Goal: Task Accomplishment & Management: Complete application form

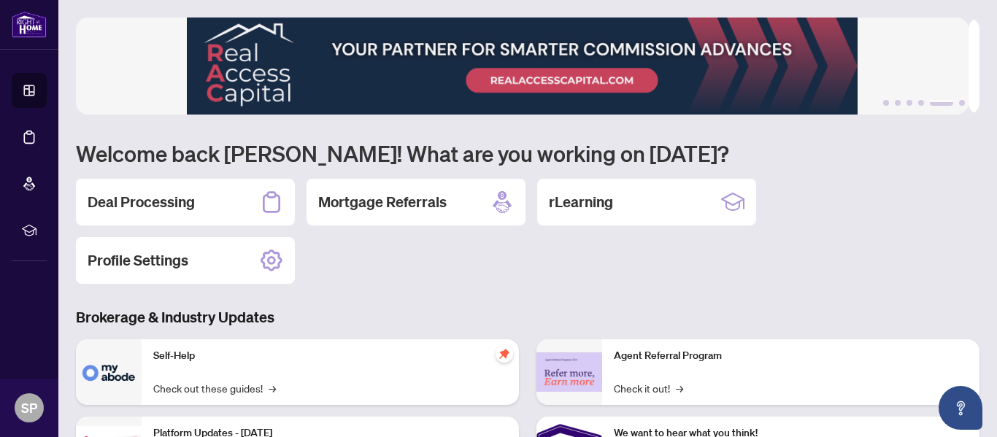
scroll to position [173, 0]
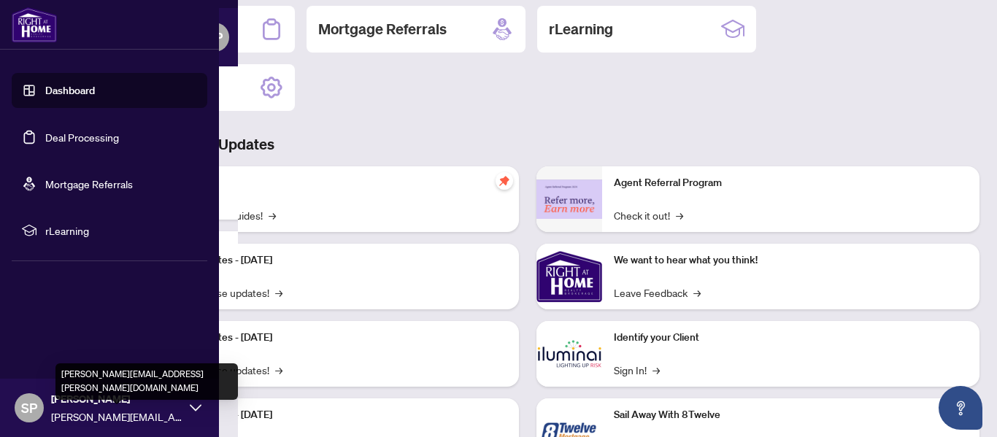
click at [82, 410] on span "[PERSON_NAME][EMAIL_ADDRESS][PERSON_NAME][DOMAIN_NAME]" at bounding box center [116, 417] width 131 height 16
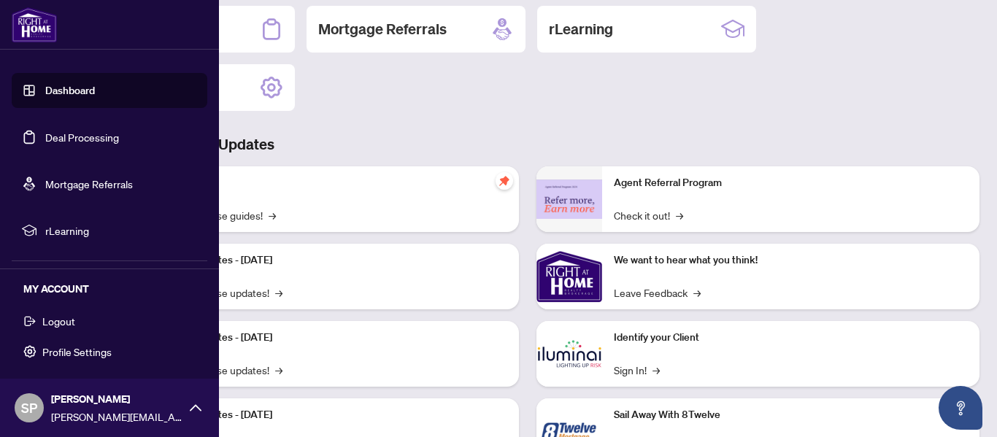
click at [80, 317] on button "Logout" at bounding box center [110, 321] width 196 height 25
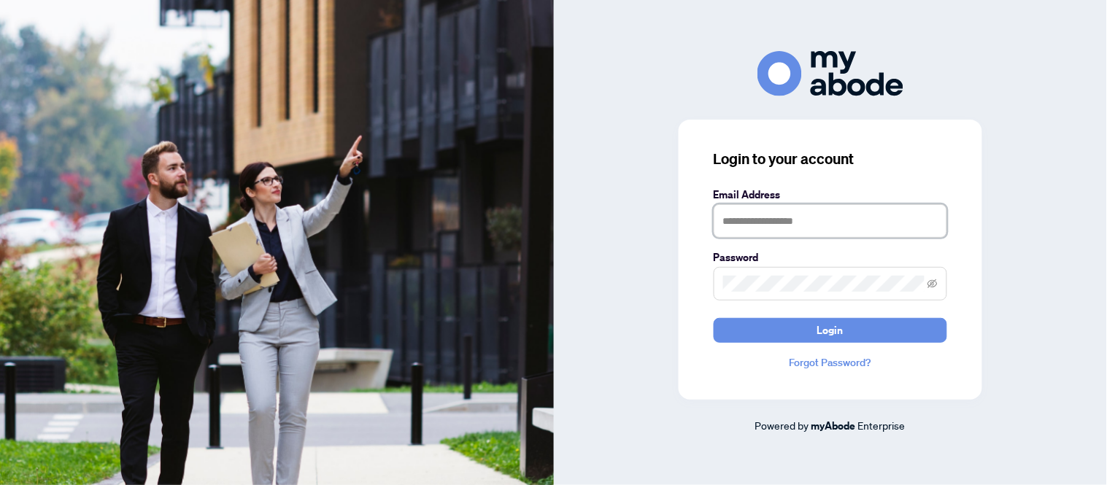
click at [774, 210] on input "text" at bounding box center [831, 221] width 234 height 34
type input "**********"
click at [714, 318] on button "Login" at bounding box center [831, 330] width 234 height 25
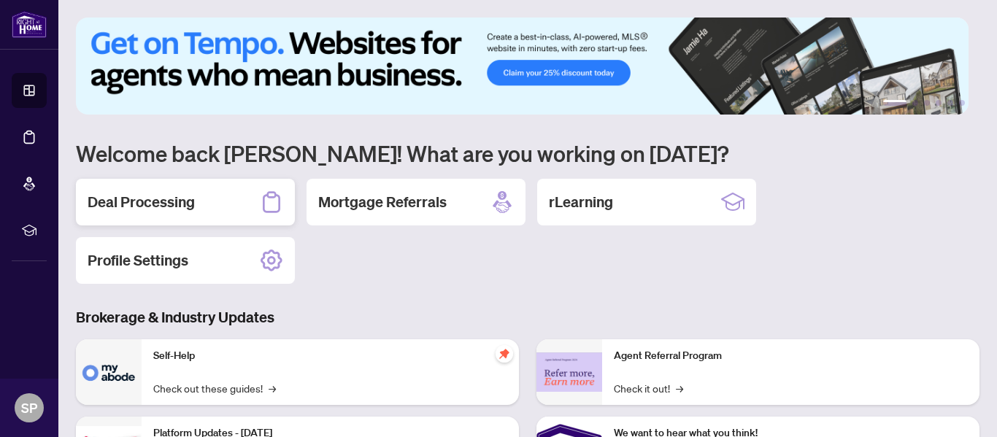
click at [155, 203] on h2 "Deal Processing" at bounding box center [141, 202] width 107 height 20
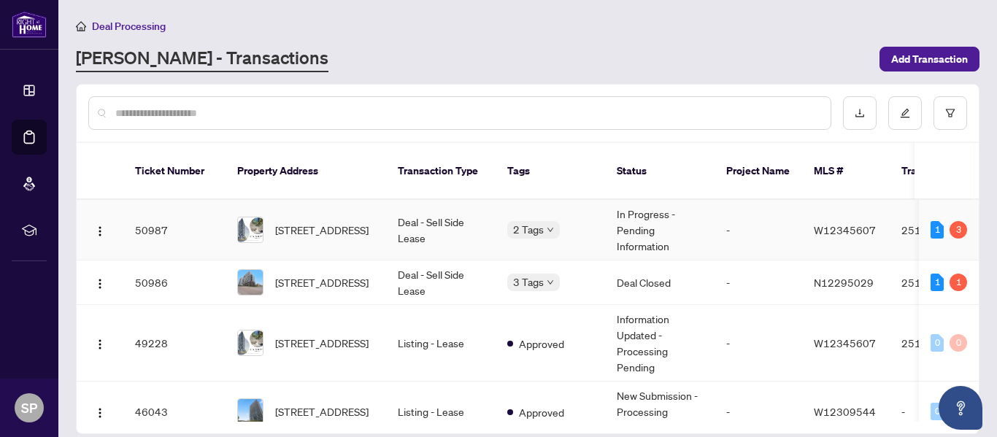
click at [287, 224] on span "2701-5105 Hurontario St, Mississauga, Ontario L4Z 0C9, Canada" at bounding box center [321, 230] width 93 height 16
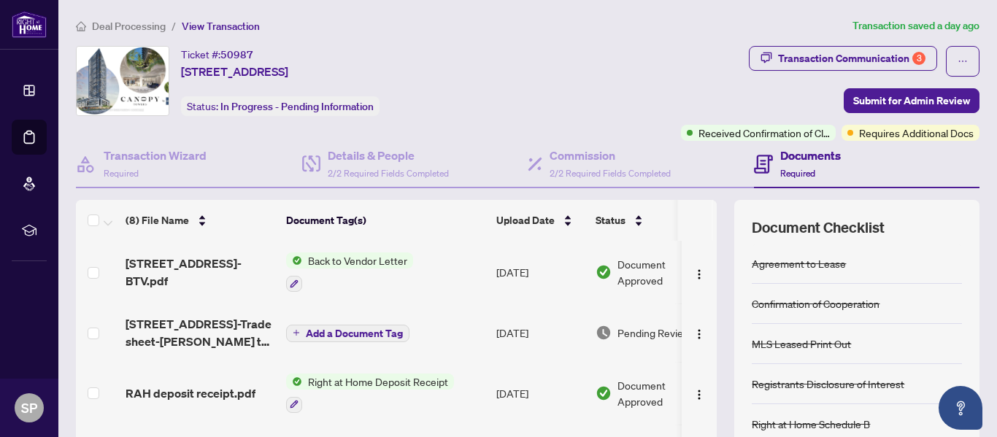
scroll to position [73, 0]
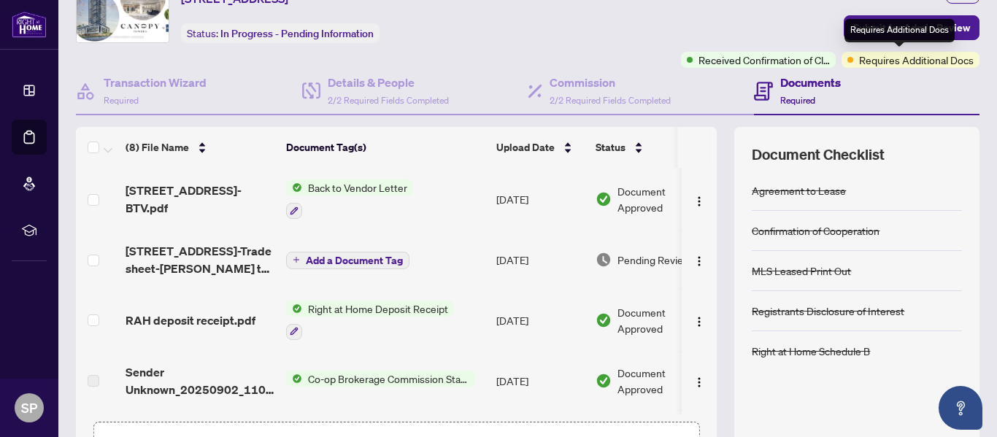
click at [886, 58] on span "Requires Additional Docs" at bounding box center [916, 60] width 115 height 16
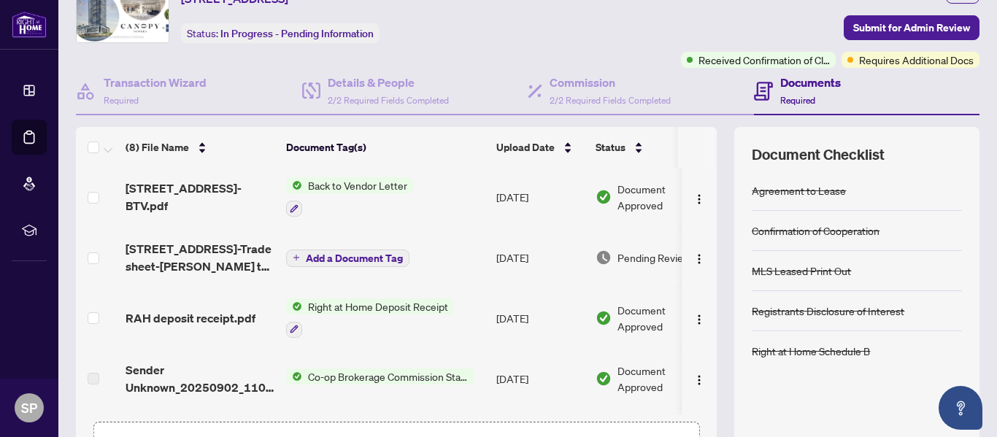
scroll to position [0, 0]
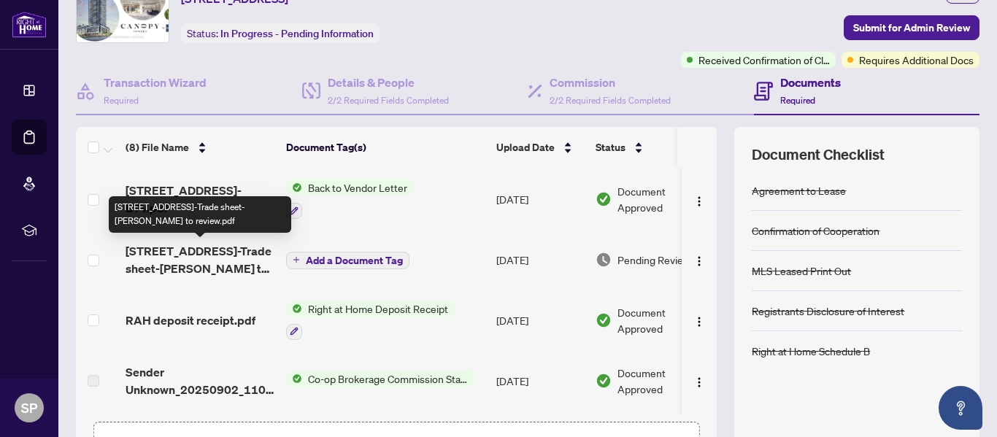
click at [197, 266] on span "5105 Hurontario St 2701-Trade sheet-Shivani to review.pdf" at bounding box center [200, 259] width 149 height 35
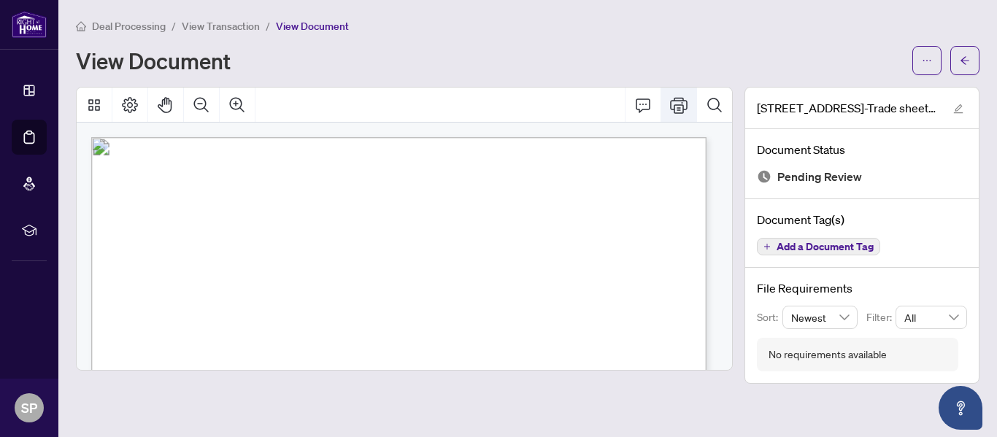
click at [677, 109] on icon "Print" at bounding box center [679, 105] width 18 height 18
click at [976, 52] on button "button" at bounding box center [964, 60] width 29 height 29
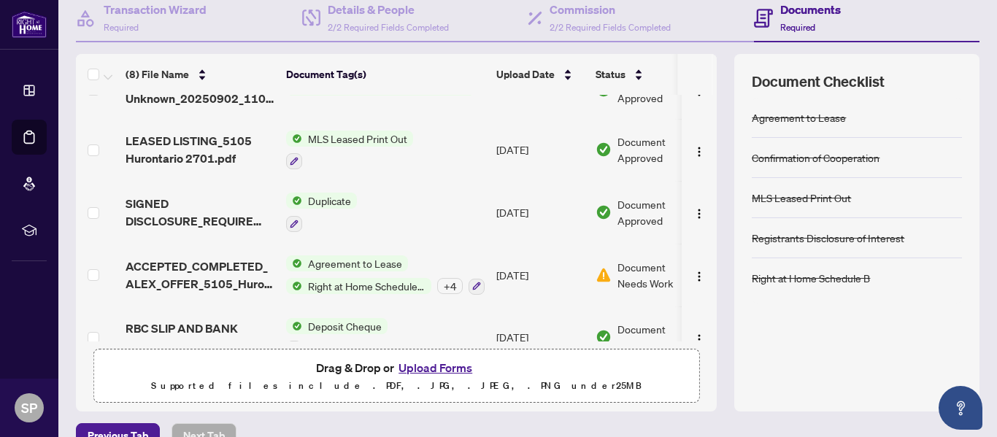
scroll to position [225, 0]
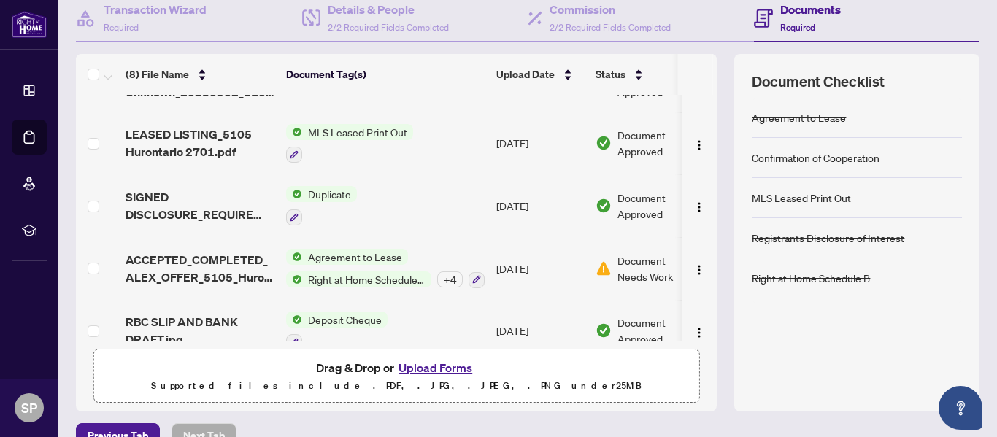
click at [623, 272] on span "Document Needs Work" at bounding box center [655, 269] width 76 height 32
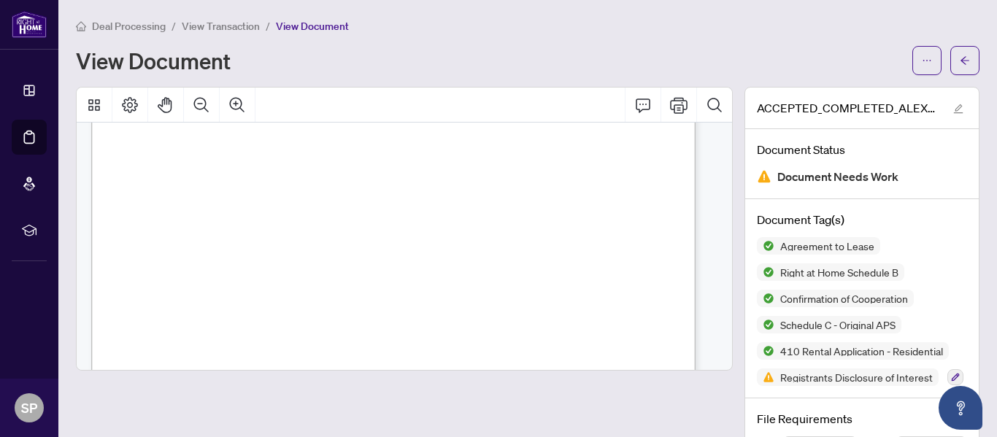
scroll to position [10550, 0]
click at [960, 50] on span "button" at bounding box center [965, 60] width 10 height 23
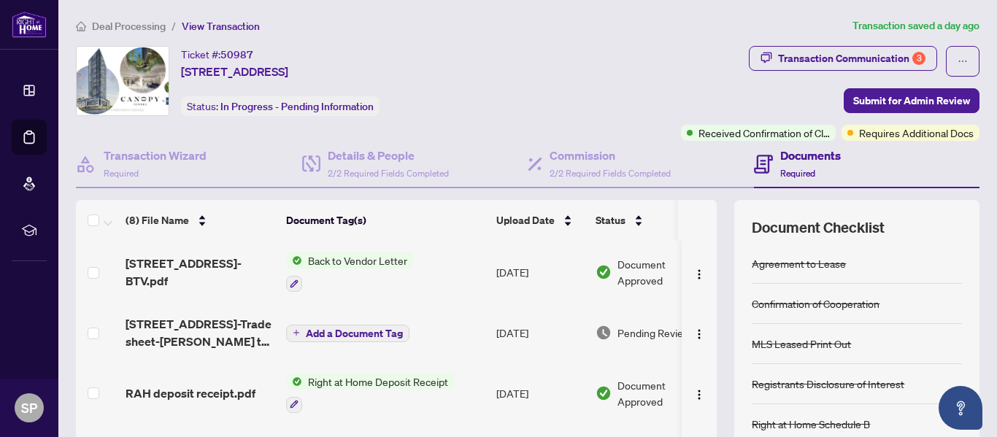
click at [910, 135] on span "Requires Additional Docs" at bounding box center [916, 133] width 115 height 16
click at [796, 157] on h4 "Documents" at bounding box center [810, 156] width 61 height 18
click at [796, 156] on h4 "Documents" at bounding box center [810, 156] width 61 height 18
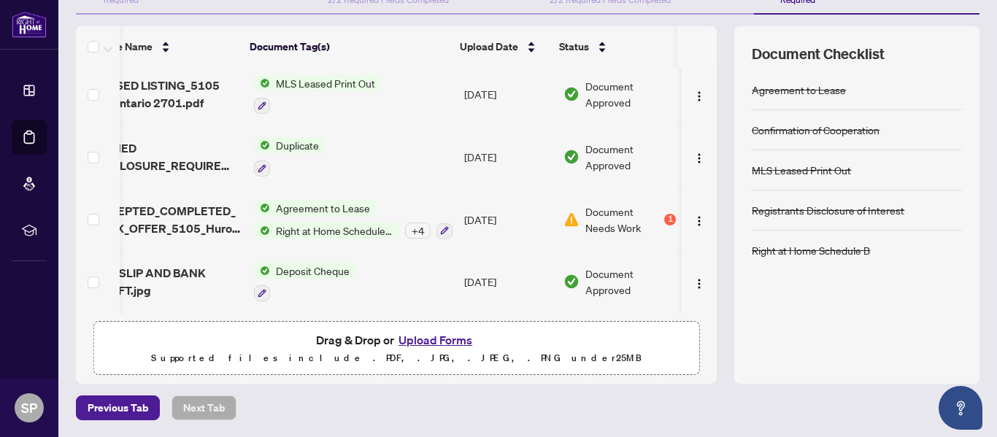
scroll to position [0, 47]
click at [664, 214] on div "1" at bounding box center [670, 220] width 12 height 12
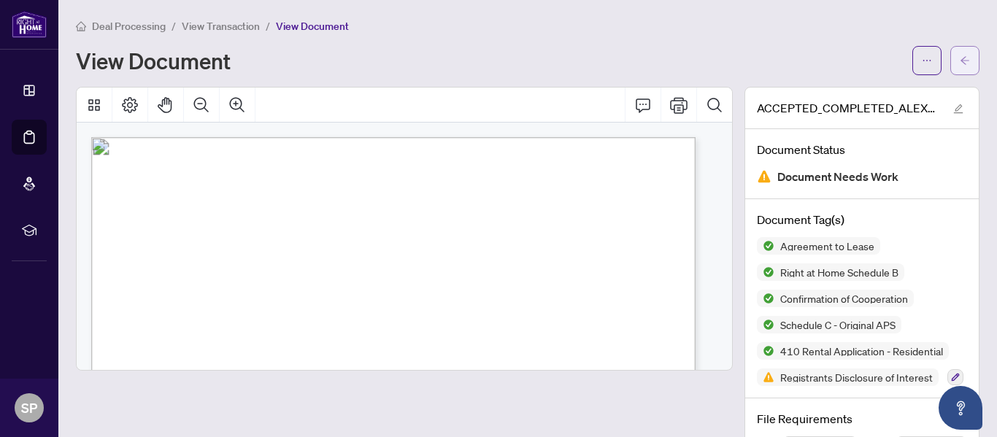
click at [961, 57] on button "button" at bounding box center [964, 60] width 29 height 29
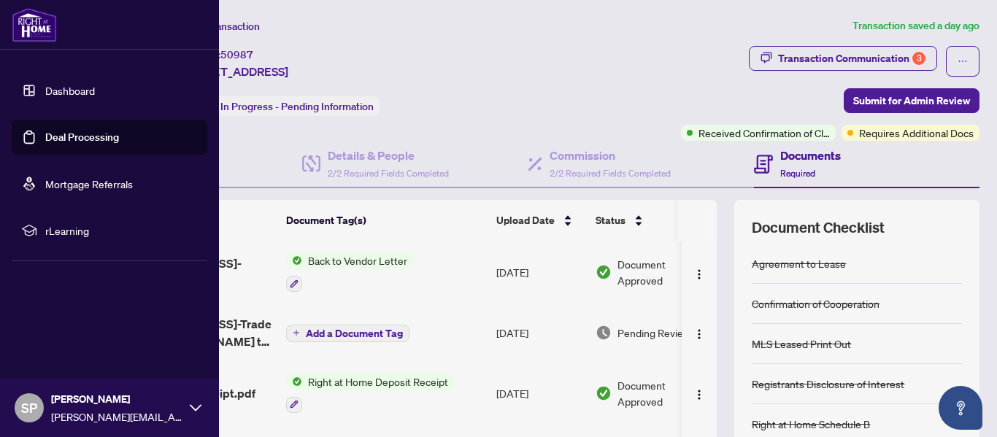
drag, startPoint x: 93, startPoint y: 140, endPoint x: 214, endPoint y: 163, distance: 123.3
click at [93, 140] on link "Deal Processing" at bounding box center [82, 137] width 74 height 13
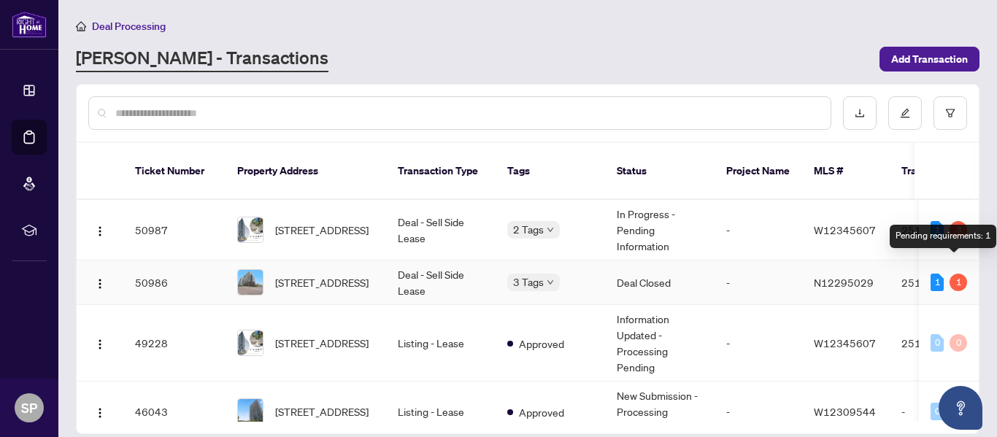
click at [954, 274] on div "1" at bounding box center [959, 283] width 18 height 18
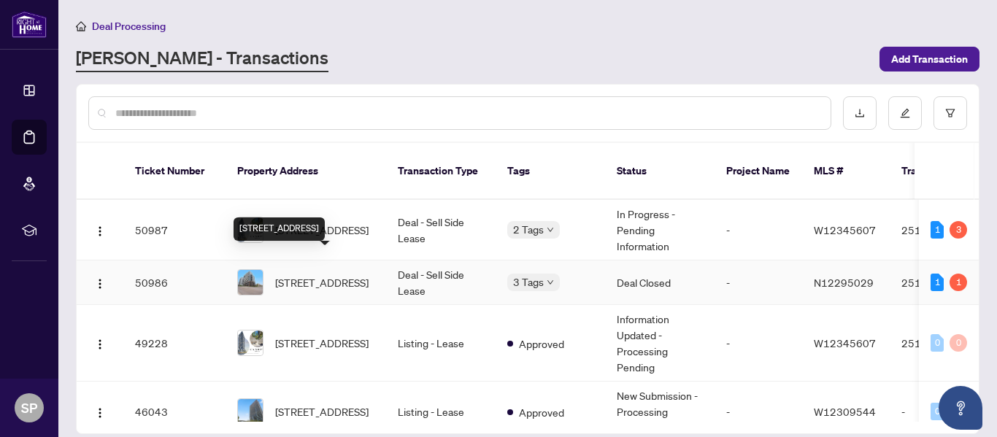
click at [290, 274] on span "1101-10 Honeycrisp Cres, Vaughan, Ontario L4K 0M7, Canada" at bounding box center [321, 282] width 93 height 16
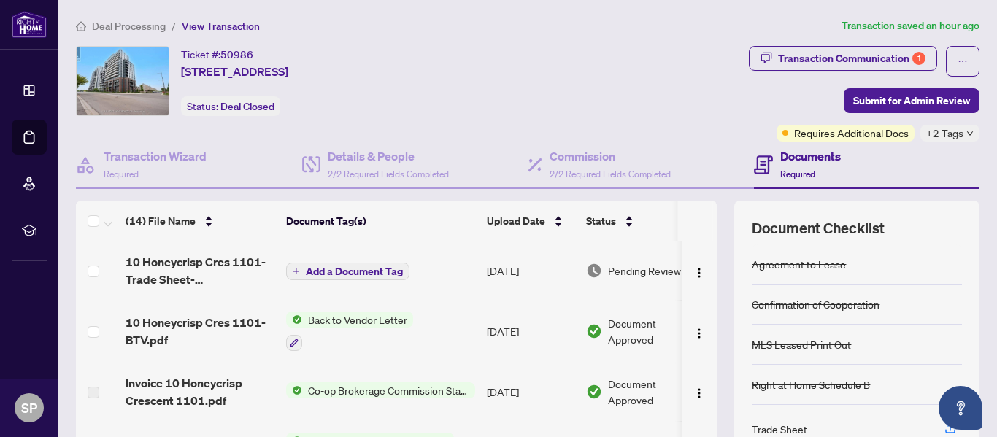
click at [363, 268] on span "Add a Document Tag" at bounding box center [354, 271] width 97 height 10
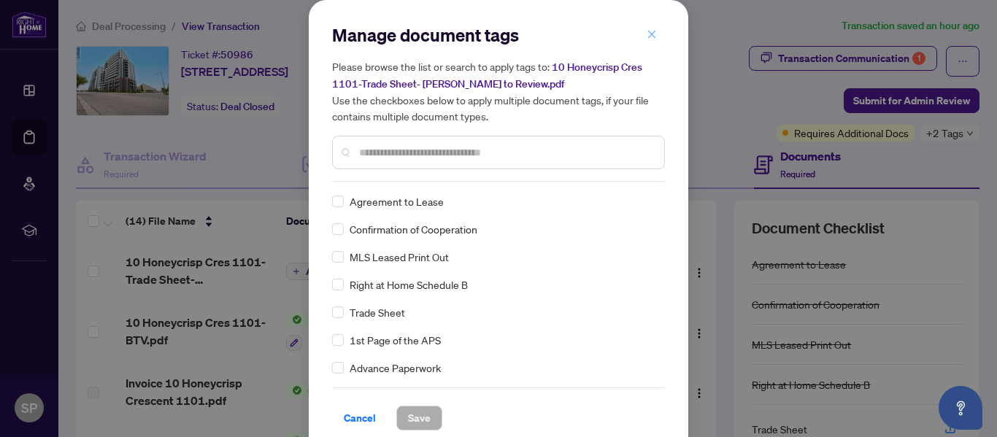
click at [648, 36] on icon "close" at bounding box center [652, 34] width 8 height 8
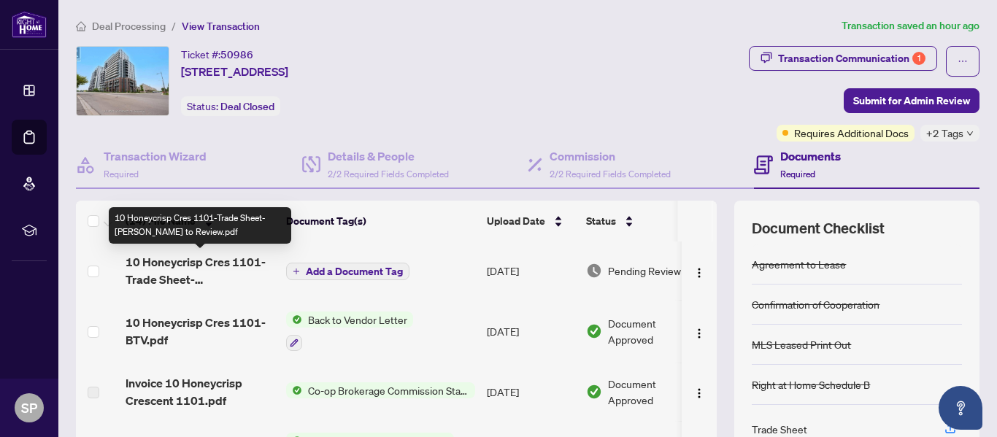
click at [159, 276] on span "10 Honeycrisp Cres 1101-Trade Sheet- Shivani to Review.pdf" at bounding box center [200, 270] width 149 height 35
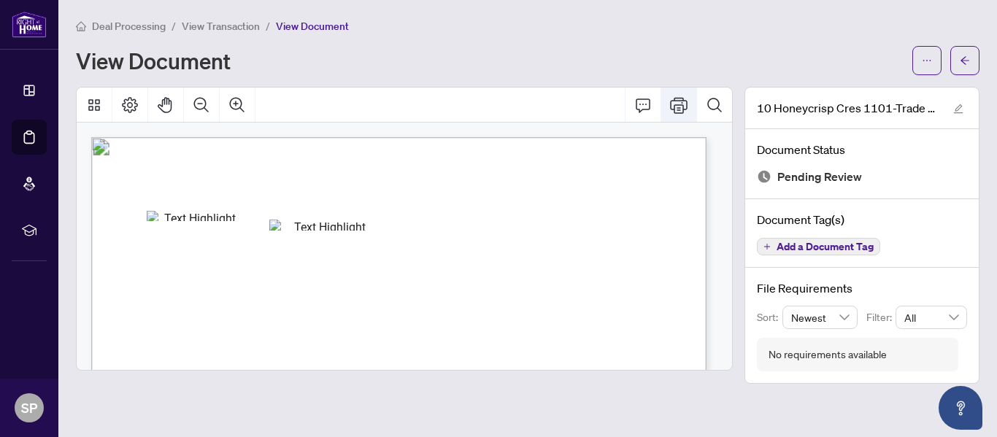
click at [682, 107] on icon "Print" at bounding box center [679, 105] width 18 height 18
click at [969, 55] on icon "arrow-left" at bounding box center [965, 60] width 10 height 10
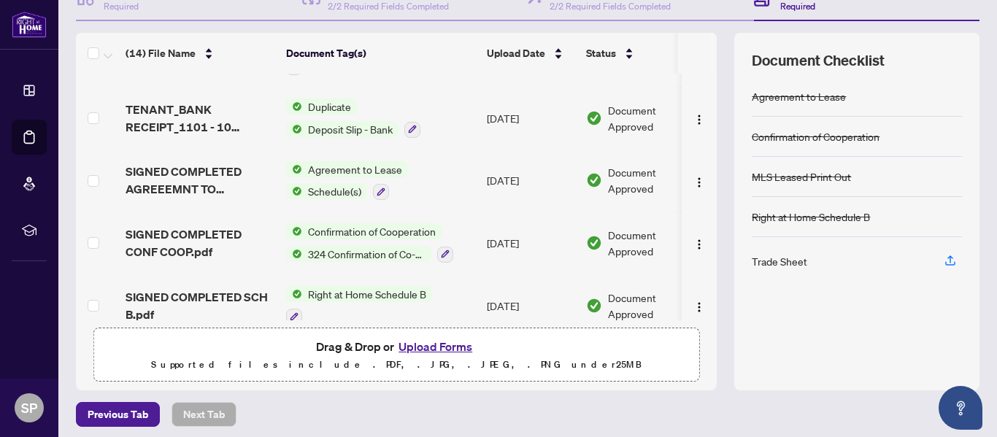
scroll to position [174, 0]
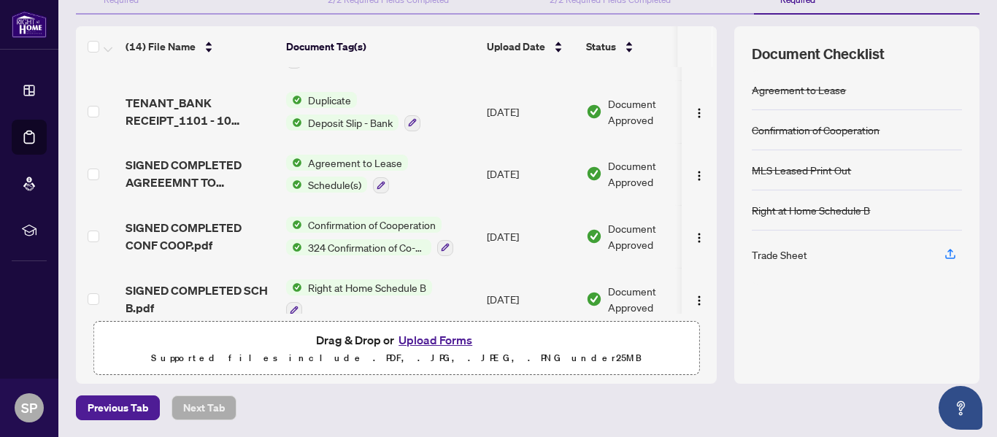
click at [445, 338] on button "Upload Forms" at bounding box center [435, 340] width 82 height 19
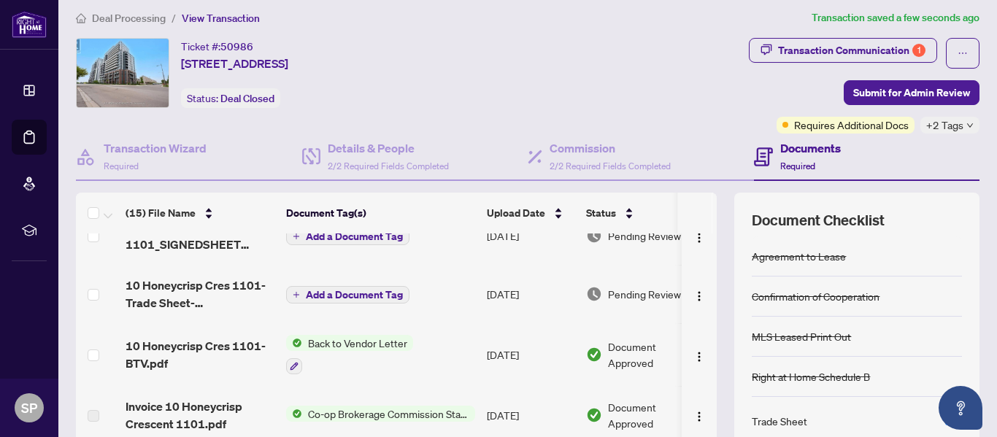
scroll to position [0, 0]
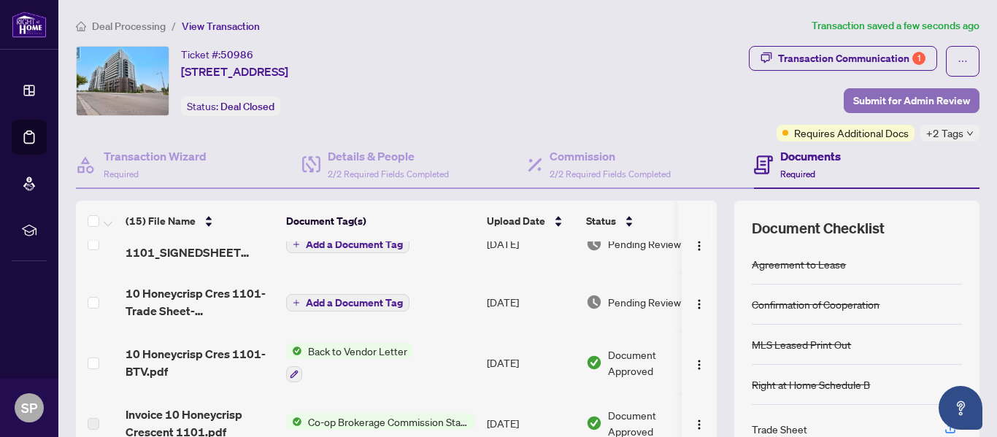
click at [945, 102] on span "Submit for Admin Review" at bounding box center [911, 100] width 117 height 23
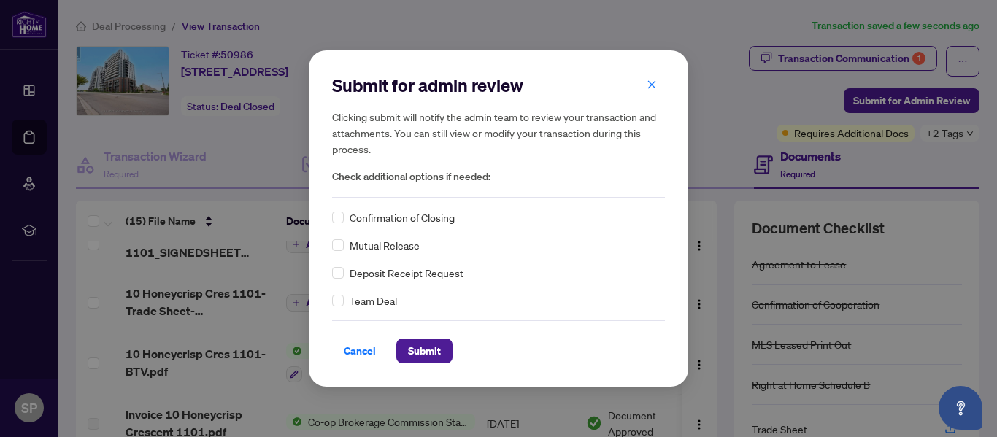
click at [407, 220] on span "Confirmation of Closing" at bounding box center [402, 217] width 105 height 16
click at [344, 220] on div "Confirmation of Closing" at bounding box center [498, 217] width 333 height 16
click at [407, 350] on button "Submit" at bounding box center [424, 351] width 56 height 25
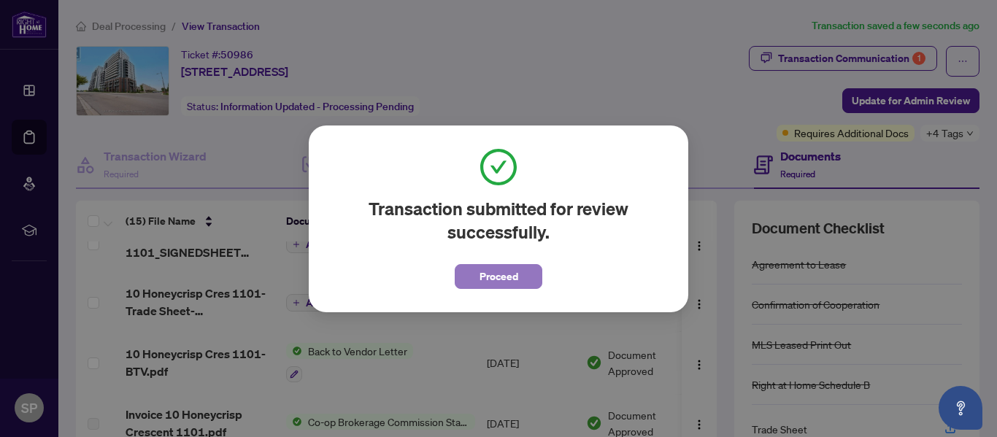
click at [461, 279] on button "Proceed" at bounding box center [499, 276] width 88 height 25
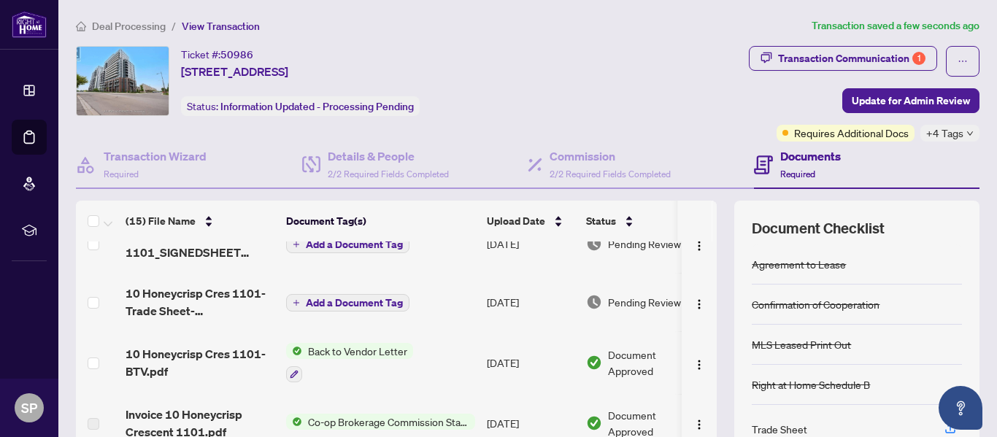
scroll to position [100, 0]
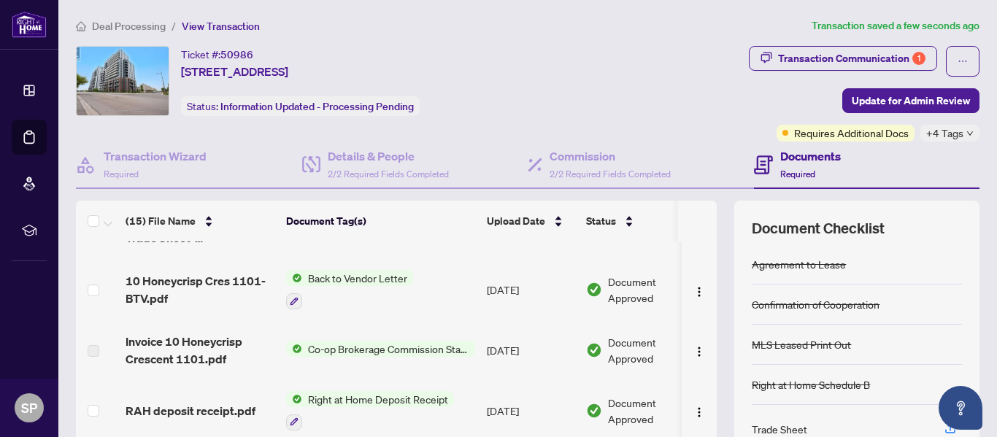
click at [131, 24] on span "Deal Processing" at bounding box center [129, 26] width 74 height 13
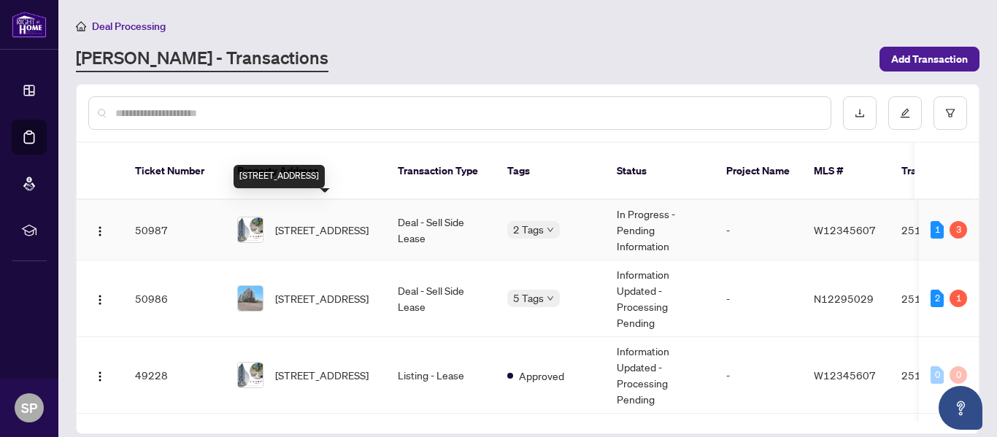
click at [299, 222] on span "2701-5105 Hurontario St, Mississauga, Ontario L4Z 0C9, Canada" at bounding box center [321, 230] width 93 height 16
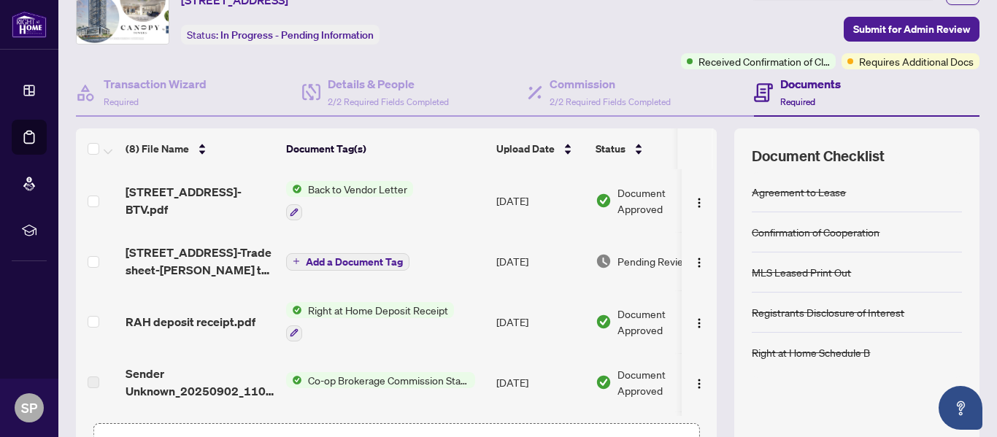
scroll to position [174, 0]
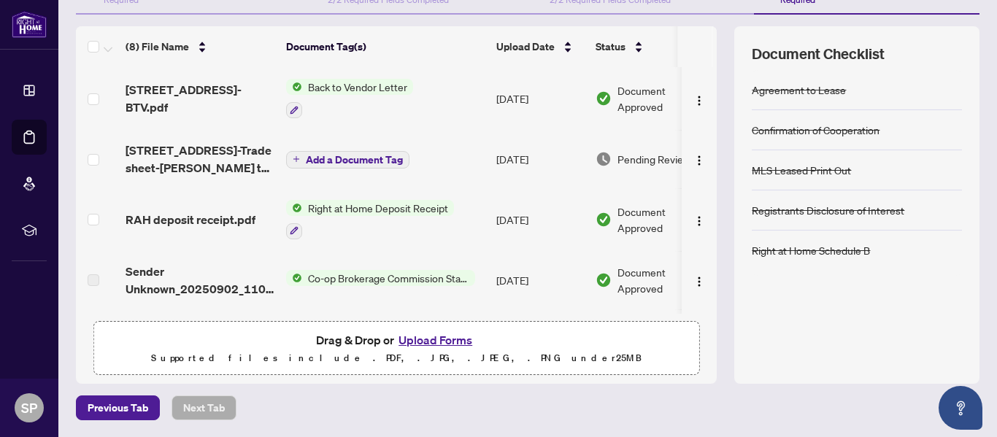
click at [417, 336] on button "Upload Forms" at bounding box center [435, 340] width 82 height 19
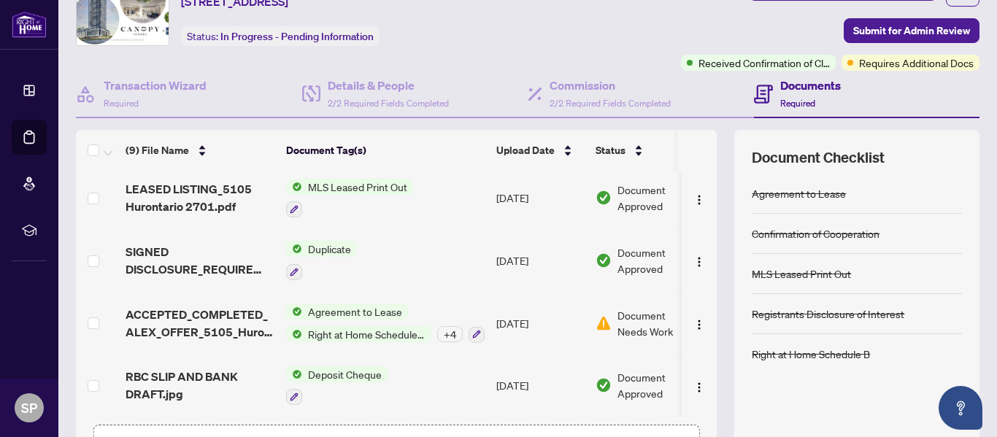
scroll to position [0, 0]
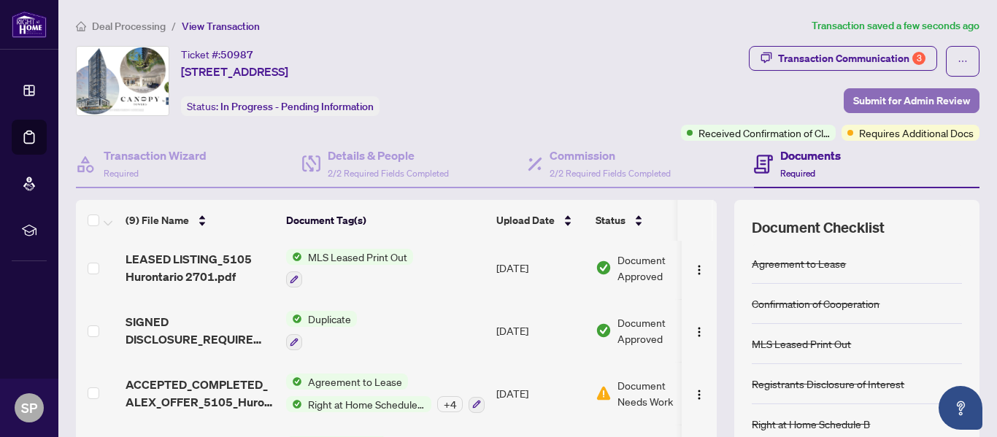
click at [930, 107] on span "Submit for Admin Review" at bounding box center [911, 100] width 117 height 23
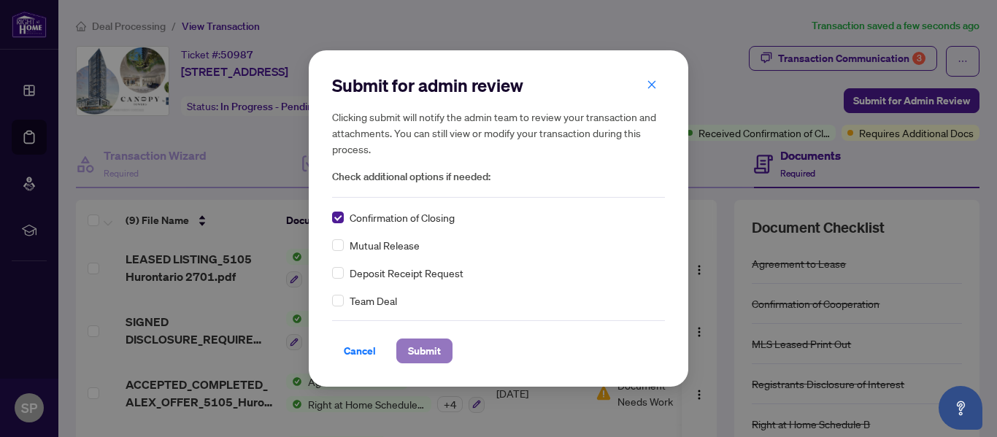
click at [444, 350] on button "Submit" at bounding box center [424, 351] width 56 height 25
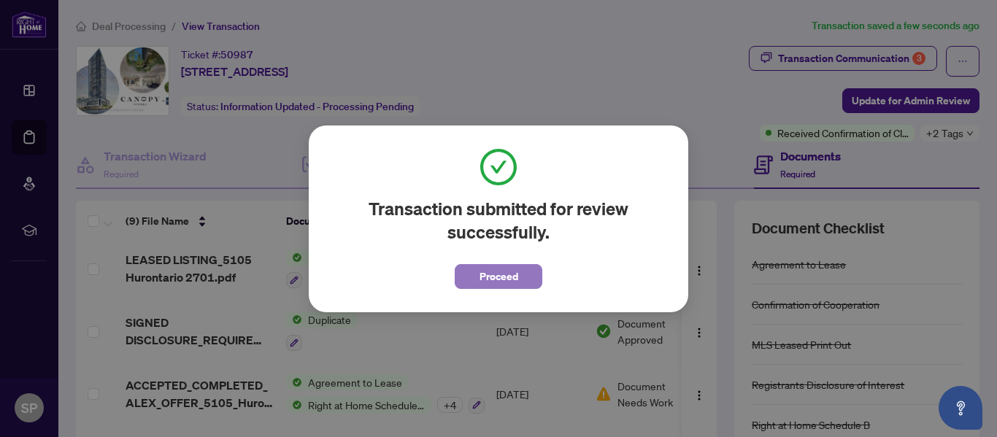
click at [499, 285] on span "Proceed" at bounding box center [499, 276] width 39 height 23
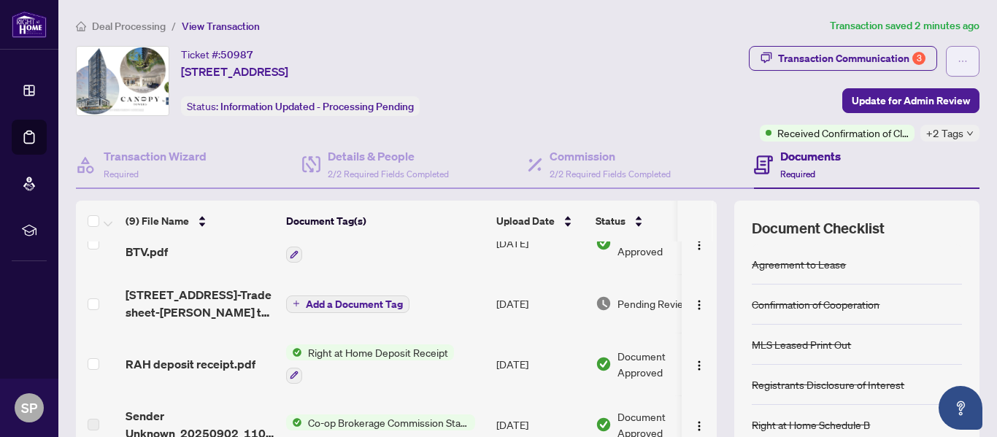
click at [958, 52] on span "button" at bounding box center [963, 61] width 10 height 23
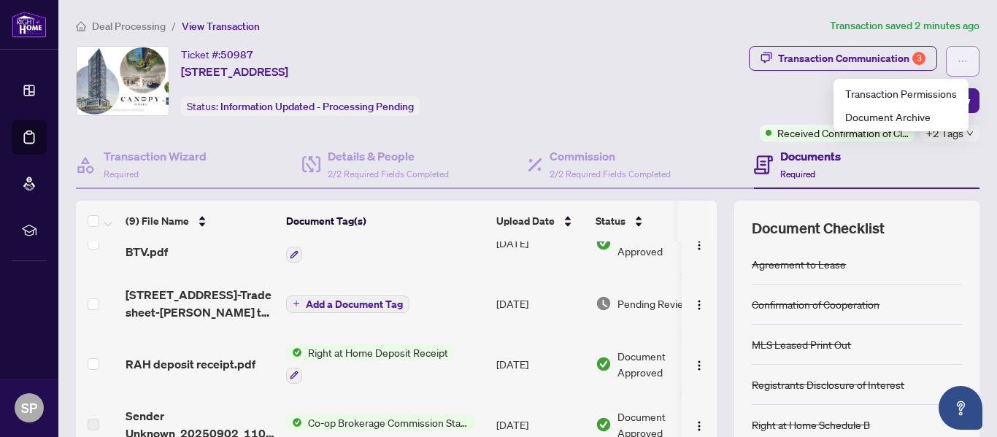
click at [958, 52] on span "button" at bounding box center [963, 61] width 10 height 23
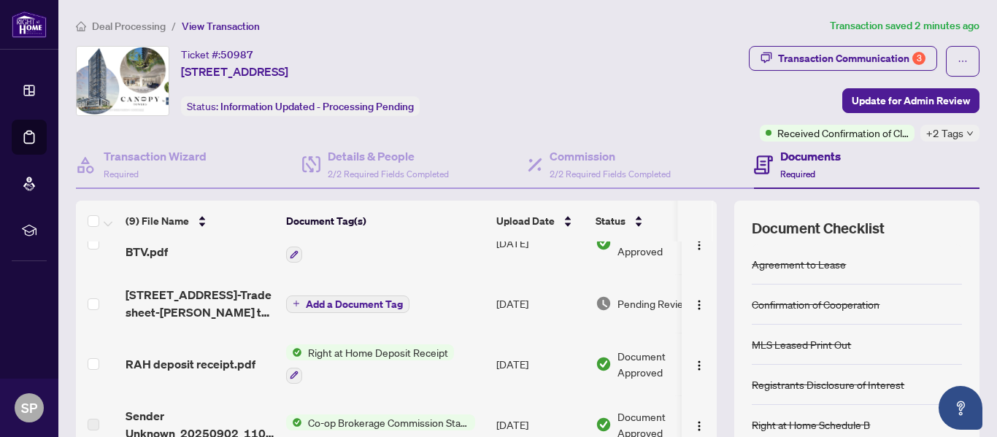
click at [617, 44] on div "Deal Processing / View Transaction Transaction saved 2 minutes ago Ticket #: 50…" at bounding box center [527, 306] width 915 height 577
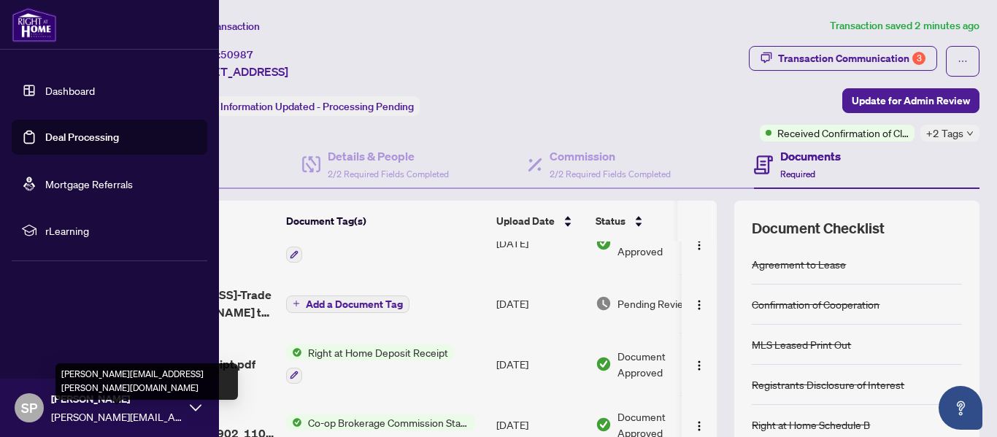
click at [53, 418] on span "[PERSON_NAME][EMAIL_ADDRESS][PERSON_NAME][DOMAIN_NAME]" at bounding box center [116, 417] width 131 height 16
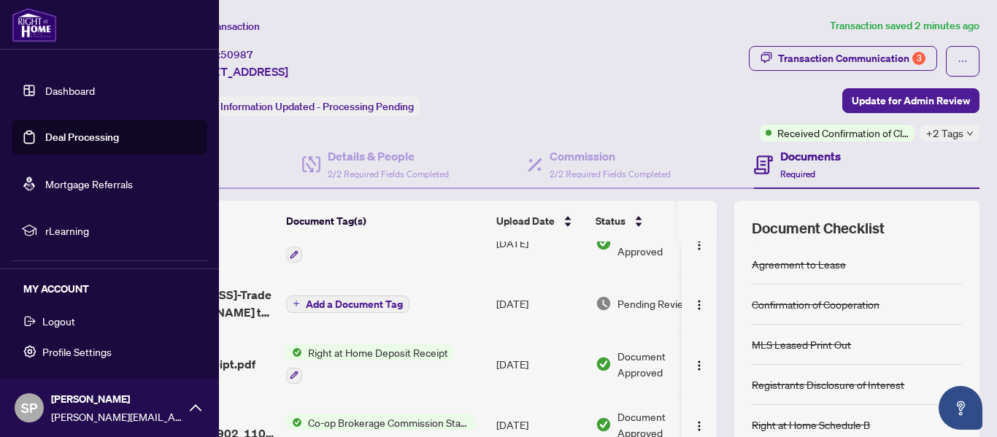
click at [32, 320] on icon "button" at bounding box center [30, 321] width 12 height 10
